Goal: Task Accomplishment & Management: Manage account settings

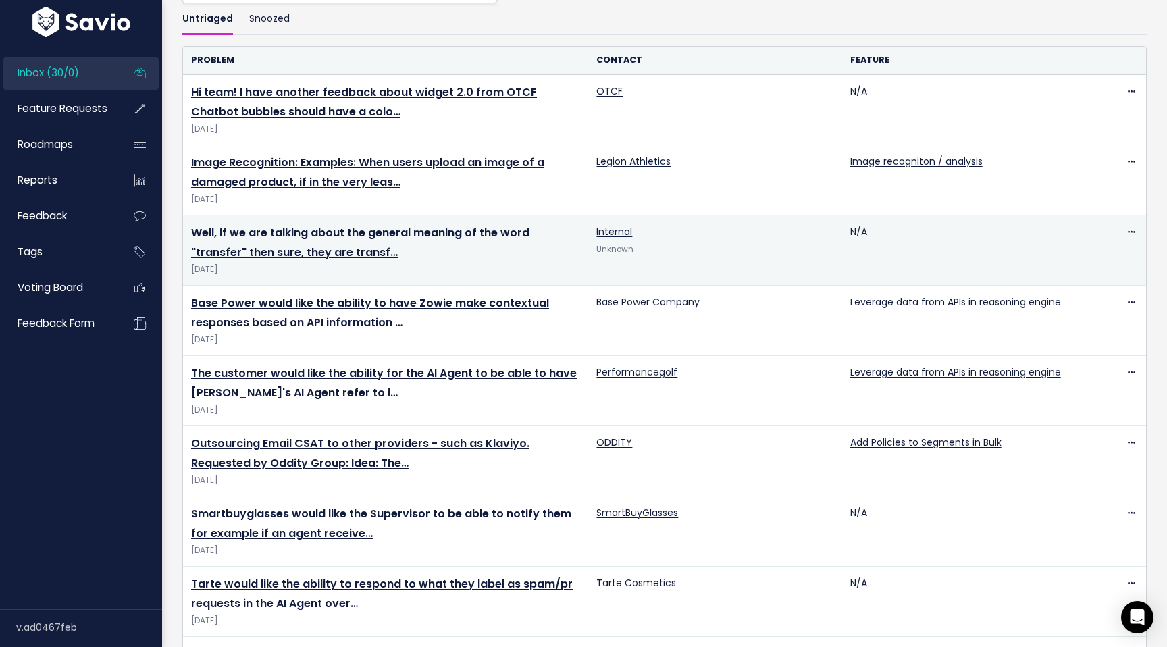
scroll to position [109, 0]
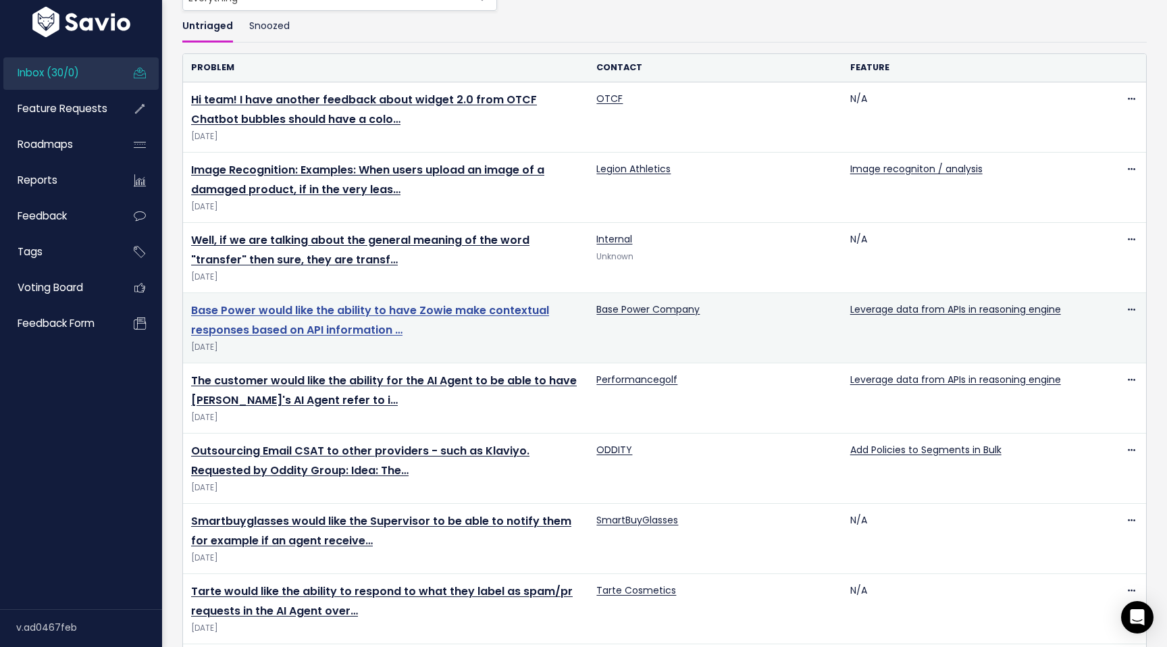
click at [294, 311] on link "Base Power would like the ability to have Zowie make contextual responses based…" at bounding box center [370, 319] width 358 height 35
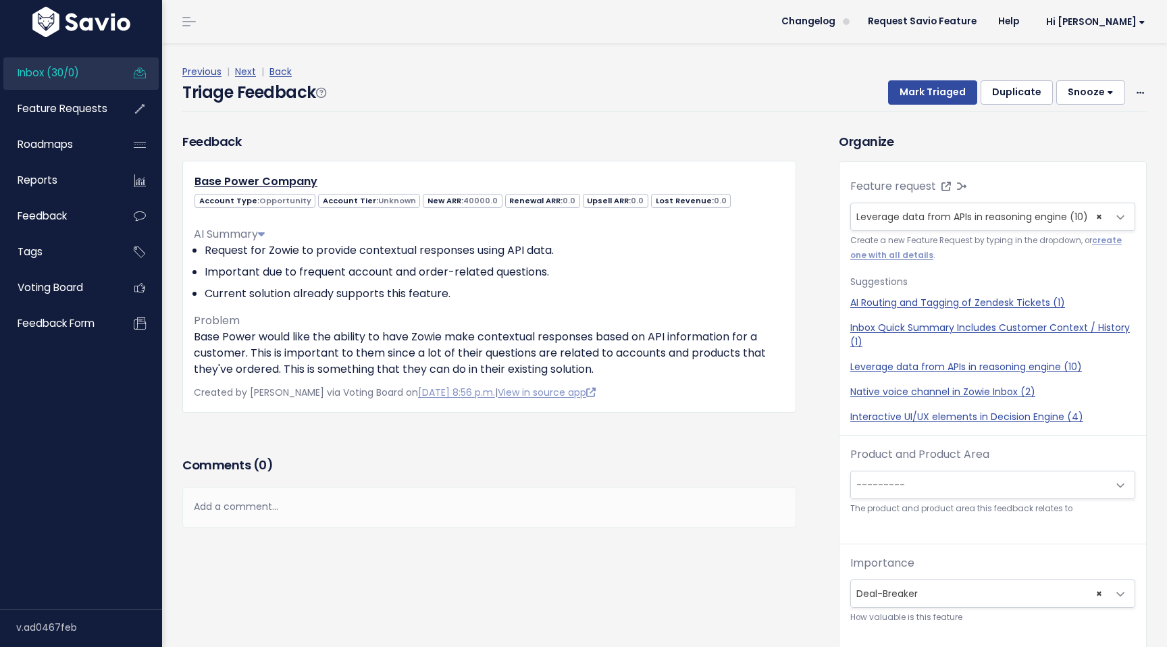
click at [51, 71] on span "Inbox (30/0)" at bounding box center [48, 72] width 61 height 14
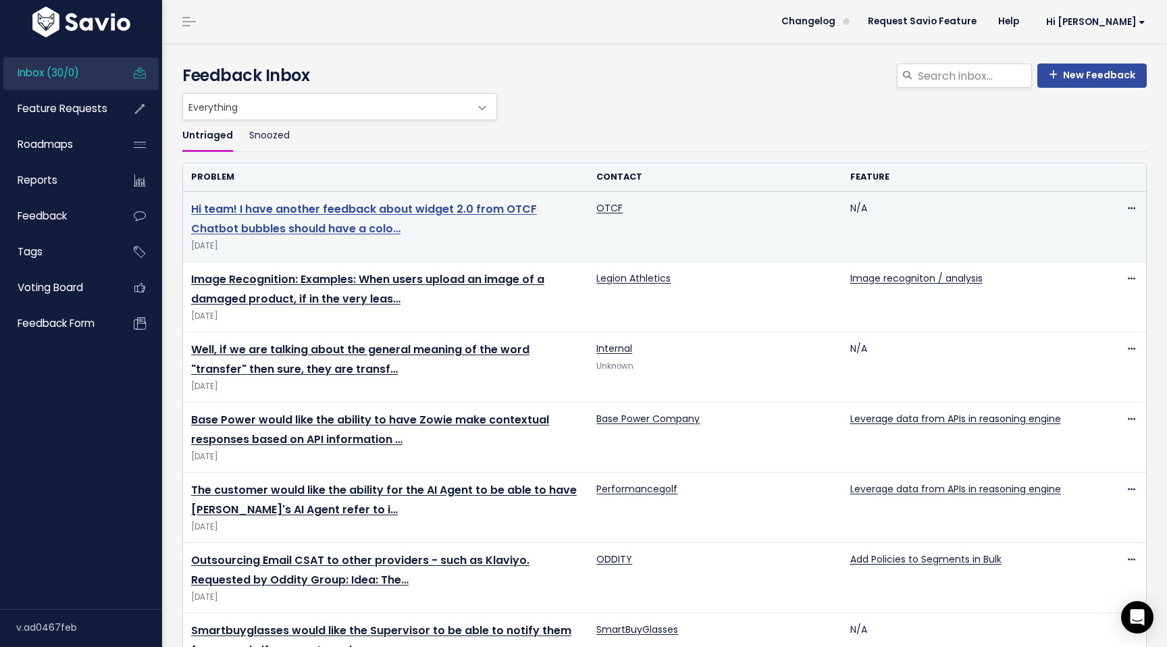
click at [273, 212] on link "Hi team! I have another feedback about widget 2.0 from OTCF Chatbot bubbles sho…" at bounding box center [364, 218] width 346 height 35
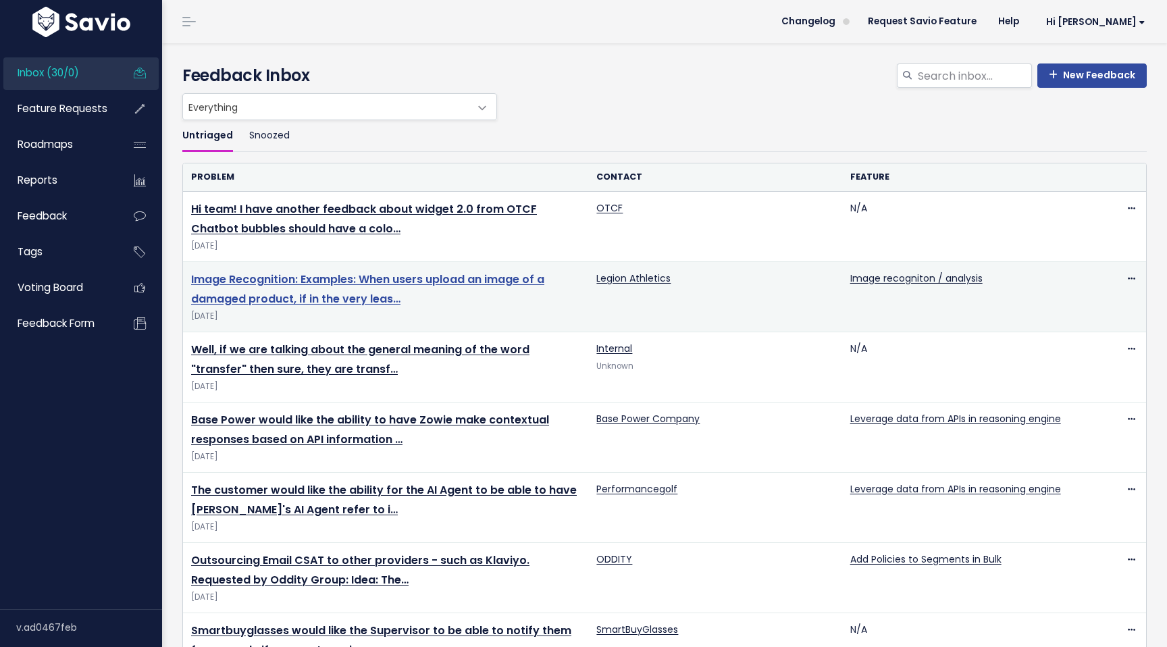
click at [340, 281] on link "Image Recognition: Examples: When users upload an image of a damaged product, i…" at bounding box center [367, 288] width 353 height 35
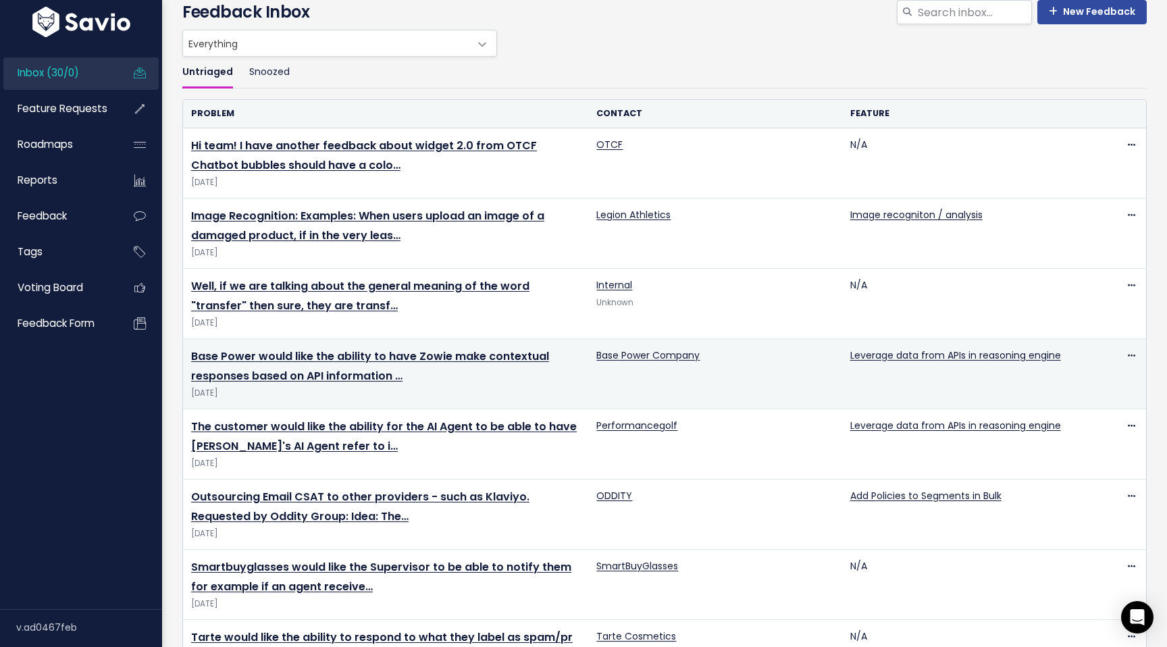
scroll to position [66, 0]
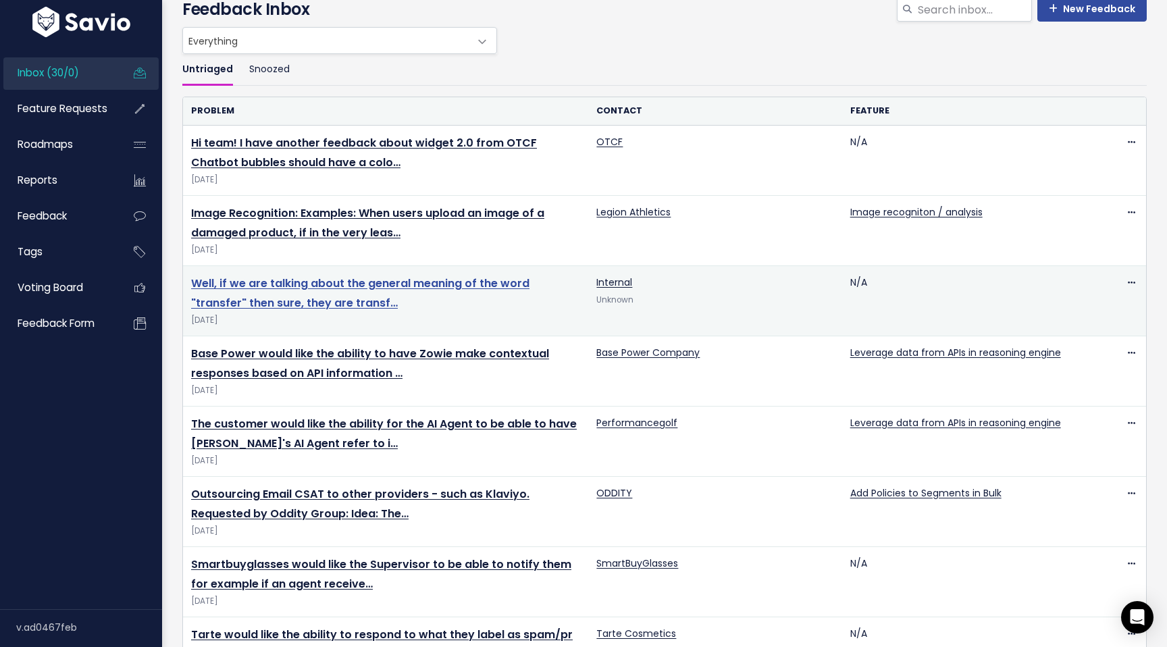
click at [338, 286] on link "Well, if we are talking about the general meaning of the word "transfer" then s…" at bounding box center [360, 292] width 338 height 35
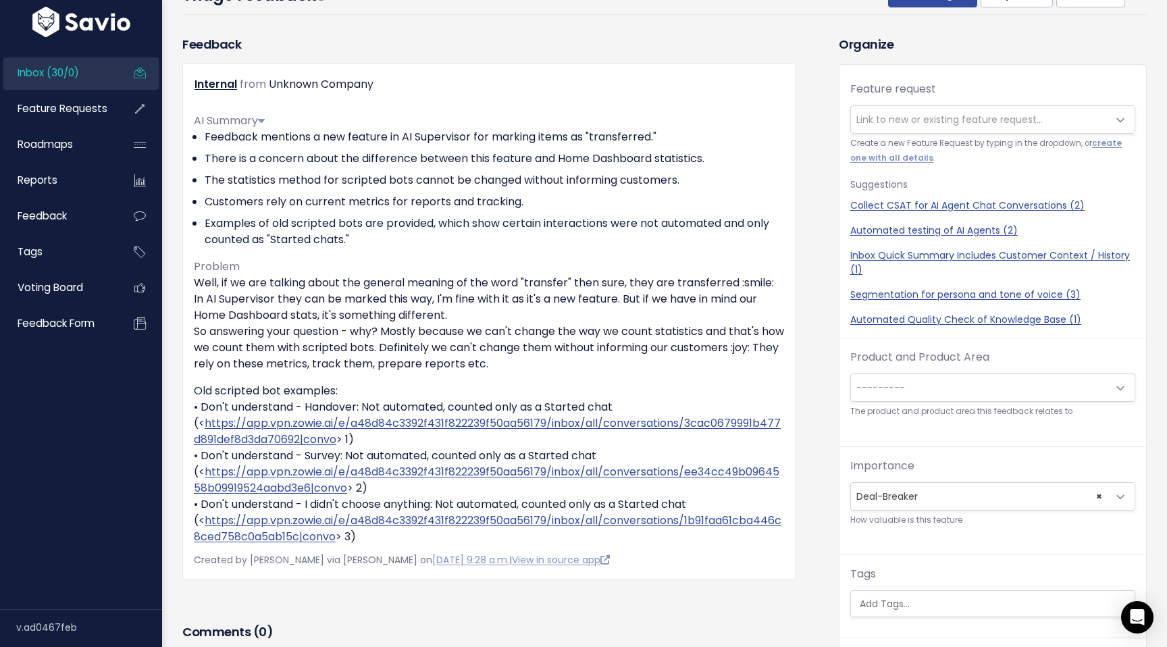
scroll to position [52, 0]
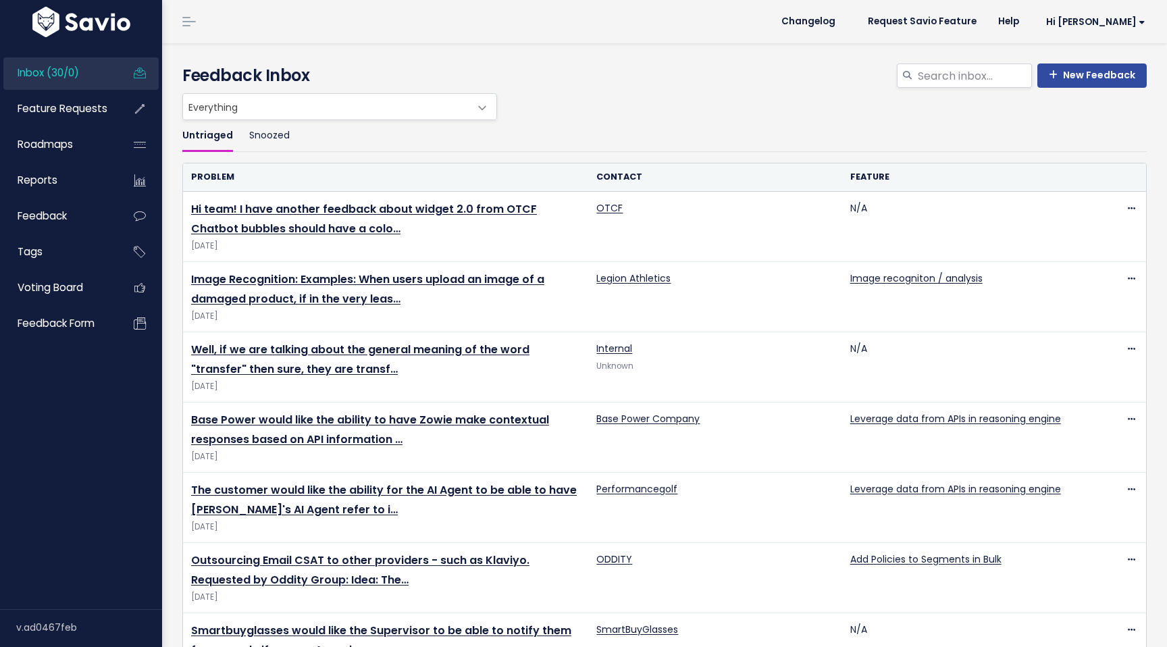
scroll to position [66, 0]
